Goal: Transaction & Acquisition: Subscribe to service/newsletter

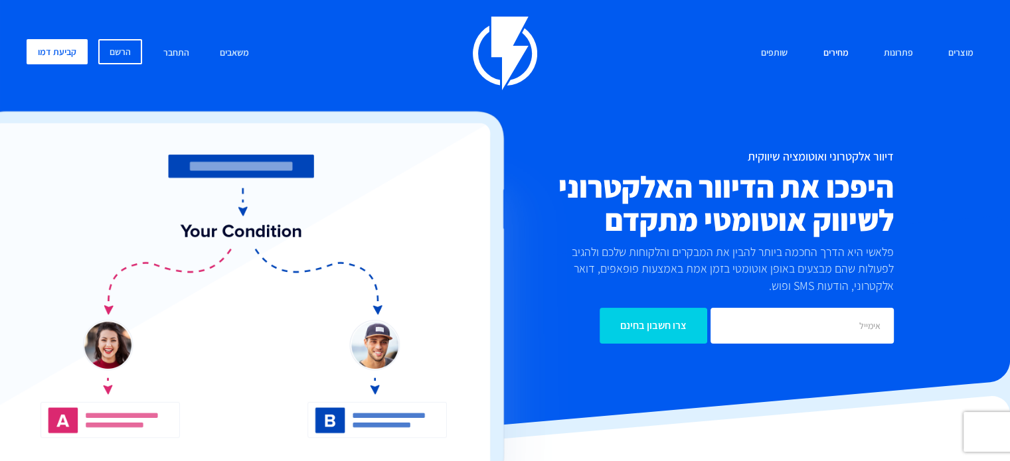
click at [846, 52] on link "מחירים" at bounding box center [834, 53] width 45 height 29
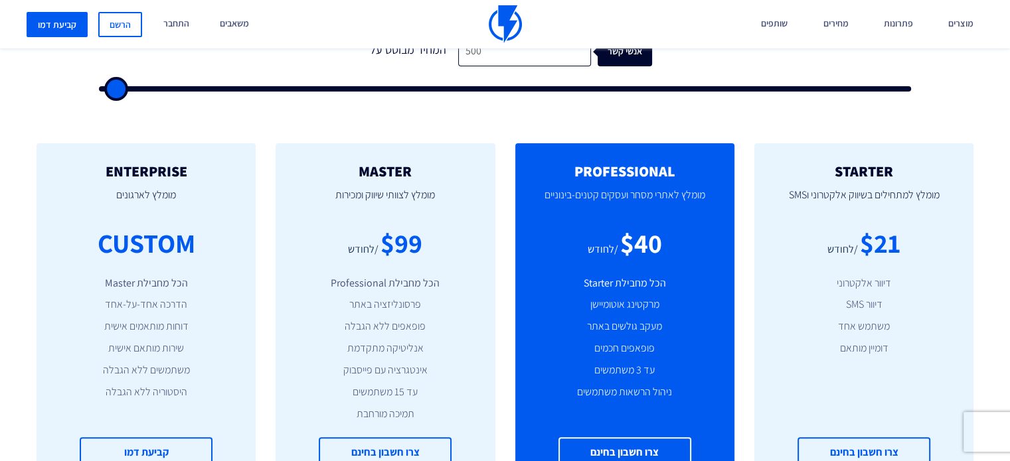
scroll to position [531, 0]
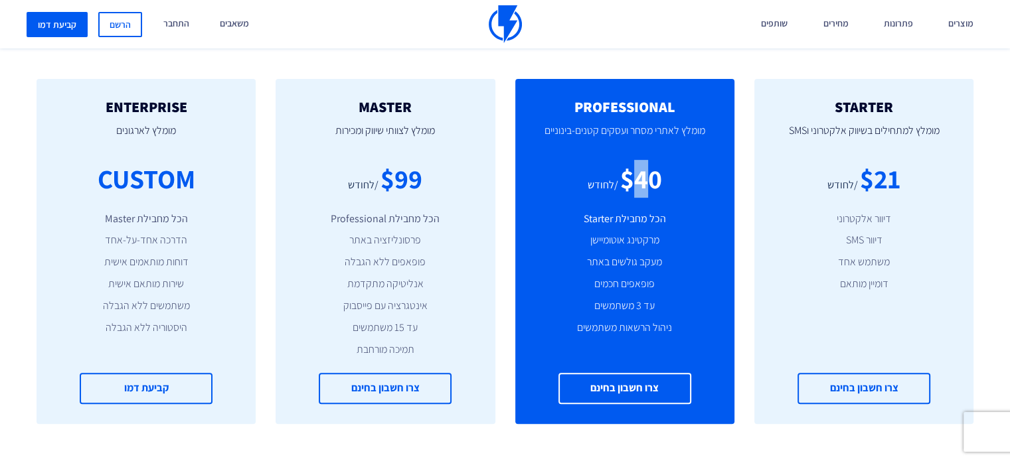
drag, startPoint x: 642, startPoint y: 180, endPoint x: 634, endPoint y: 180, distance: 8.0
click at [634, 180] on div "$40" at bounding box center [641, 179] width 42 height 38
drag, startPoint x: 717, startPoint y: 137, endPoint x: 651, endPoint y: 137, distance: 65.7
click at [652, 137] on div "PROFESSIONAL מומלץ לאתרי מסחר ועסקים קטנים-בינוניים $40 /לחודש הכל מחבילת Start…" at bounding box center [624, 251] width 219 height 345
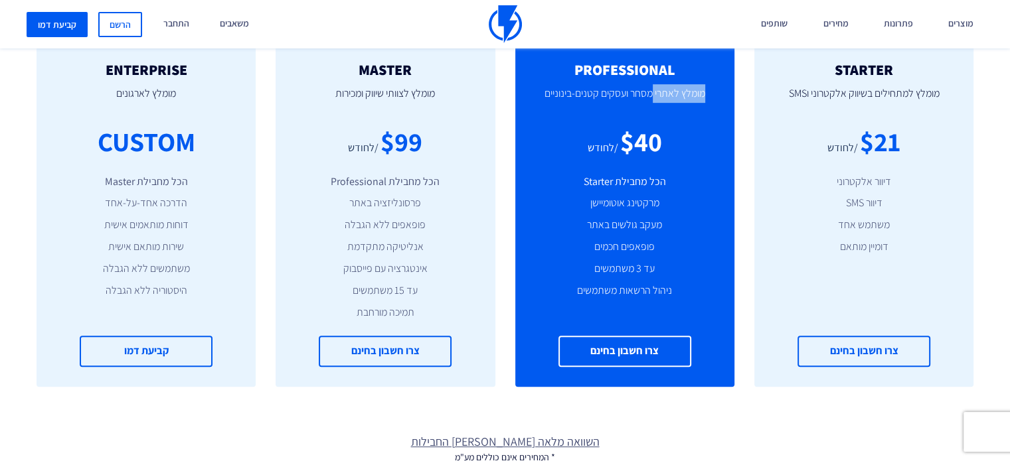
click at [651, 137] on div "PROFESSIONAL מומלץ לאתרי מסחר ועסקים קטנים-בינוניים $40 /לחודש הכל מחבילת Start…" at bounding box center [624, 214] width 219 height 345
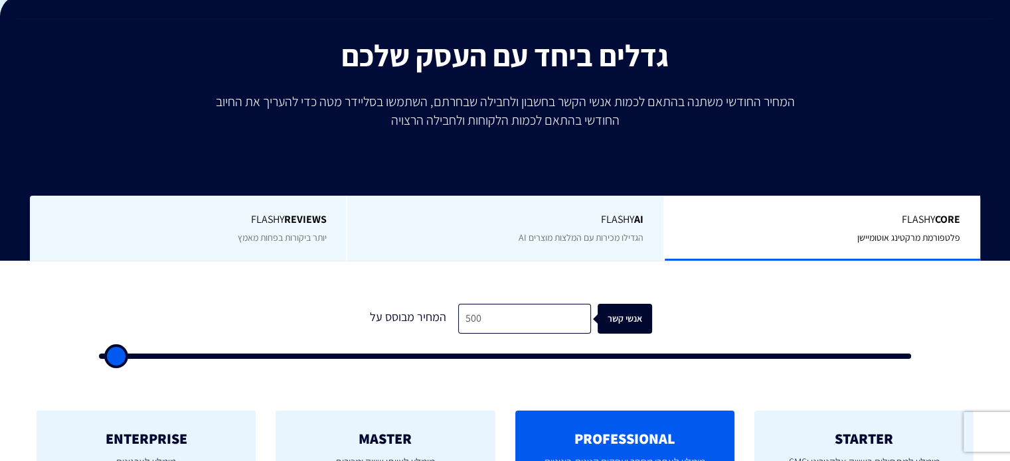
scroll to position [0, 0]
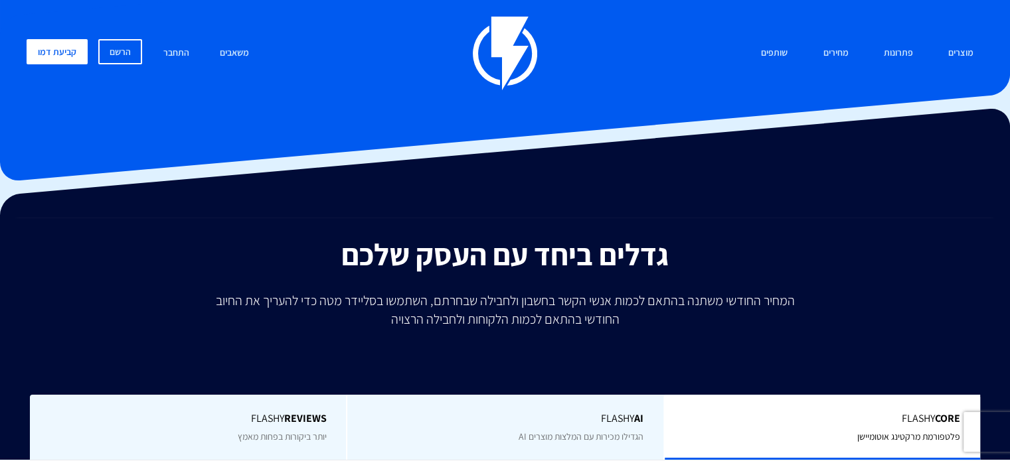
drag, startPoint x: 187, startPoint y: 9, endPoint x: 327, endPoint y: 112, distance: 174.2
drag, startPoint x: 459, startPoint y: 84, endPoint x: 355, endPoint y: 84, distance: 103.6
click at [459, 84] on div "מוצרים שיווק אוטומטי הפכו את השיווק לאוטומטי דיוור אלקטרוני שלחו את המסר הנכון …" at bounding box center [505, 54] width 976 height 74
click at [135, 58] on link "הרשם" at bounding box center [120, 51] width 44 height 25
